Goal: Ask a question

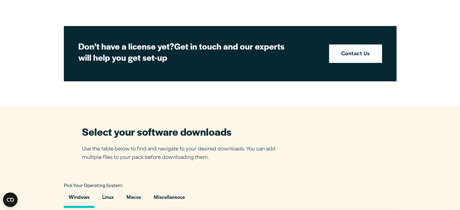
scroll to position [272, 0]
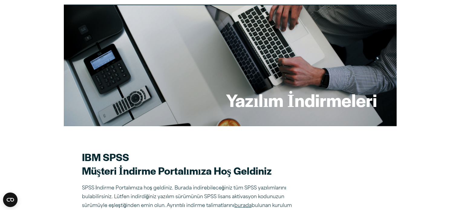
scroll to position [0, 0]
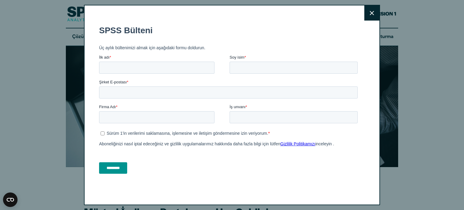
click at [364, 12] on button "Kapalı" at bounding box center [371, 12] width 15 height 15
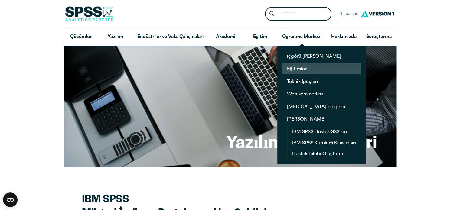
click at [299, 73] on link "Eğitimler" at bounding box center [321, 68] width 79 height 11
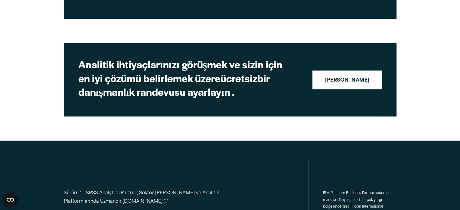
scroll to position [1070, 0]
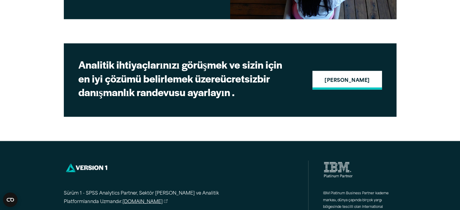
click at [341, 78] on font "[PERSON_NAME]" at bounding box center [346, 80] width 45 height 5
